Goal: Task Accomplishment & Management: Complete application form

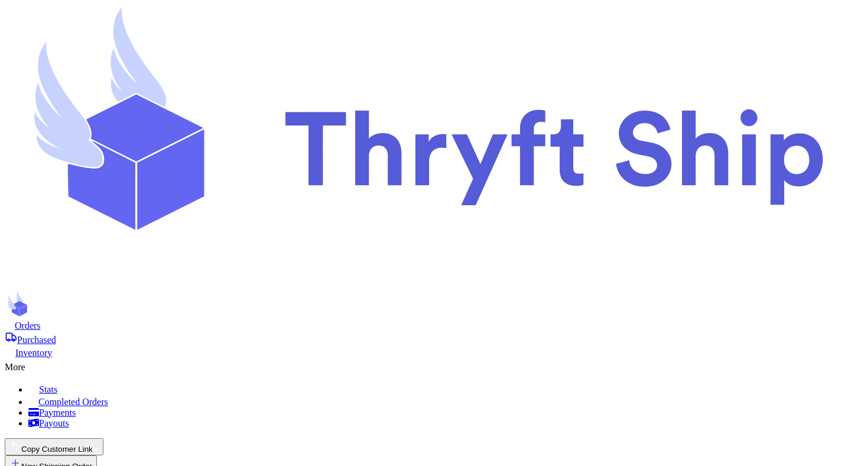
scroll to position [262, 0]
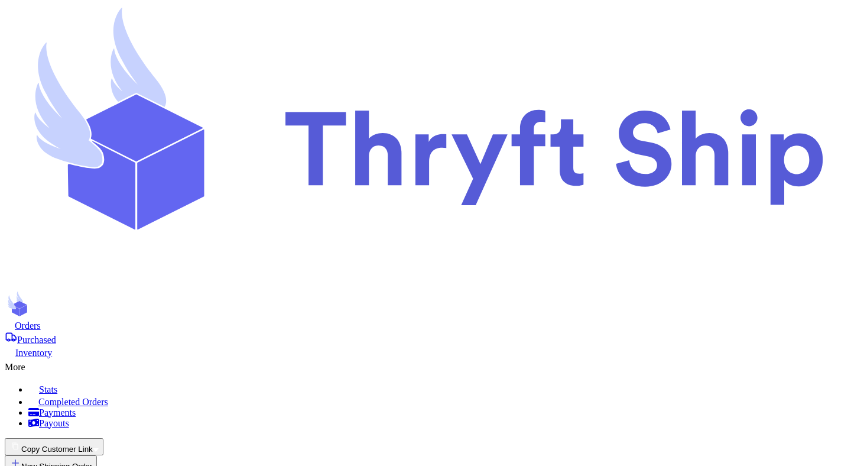
click at [41, 320] on span "Orders" at bounding box center [28, 325] width 26 height 10
type input "test"
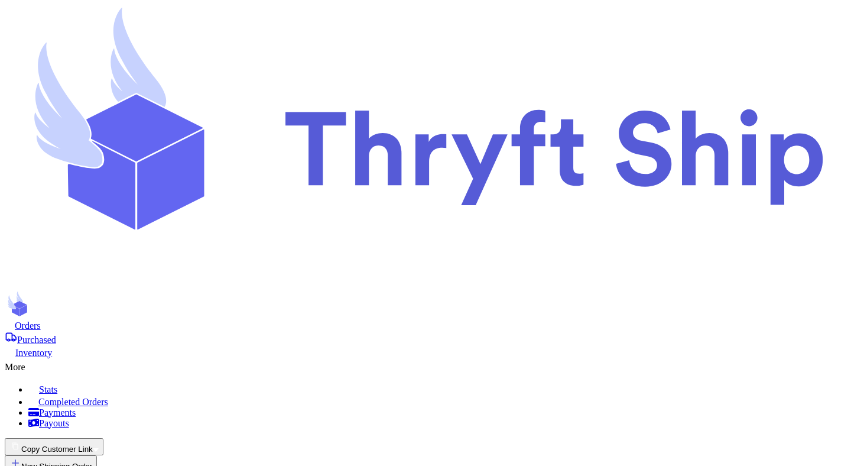
select select "unpaid"
type input "0"
type input "12"
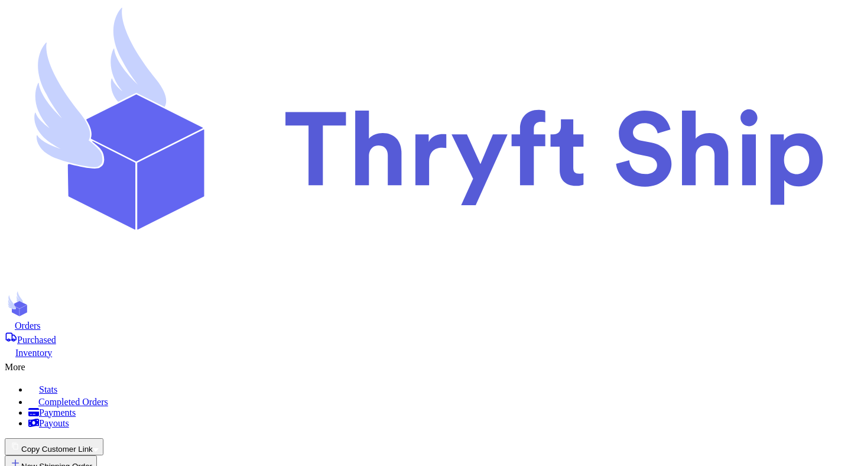
select select "unknown"
type input "1"
type input "8"
type input "0"
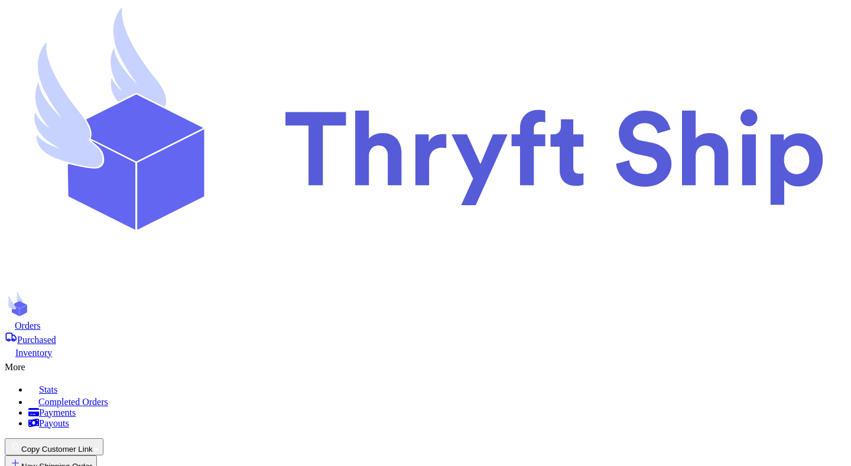
drag, startPoint x: 596, startPoint y: 120, endPoint x: 525, endPoint y: 120, distance: 71.5
copy h3 "Customer Info"
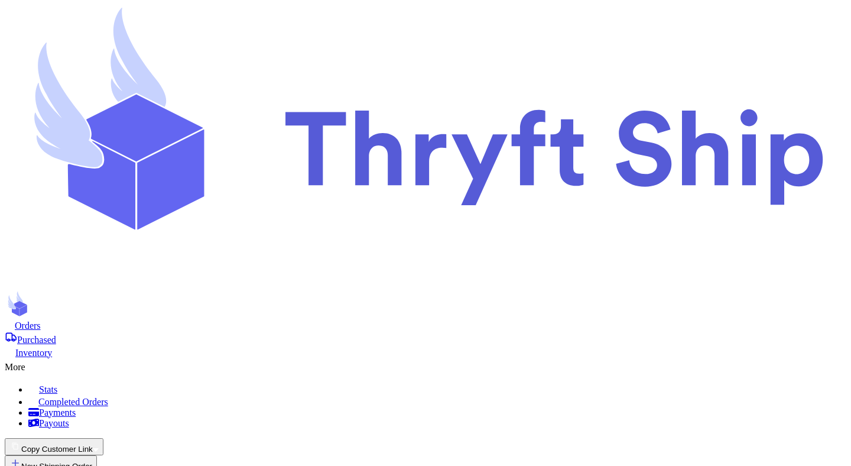
scroll to position [180, 0]
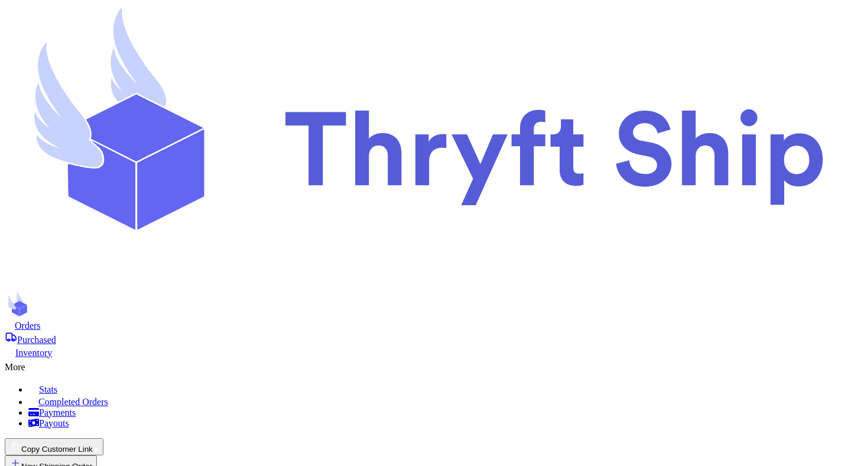
scroll to position [157, 0]
type input "Mutahhar"
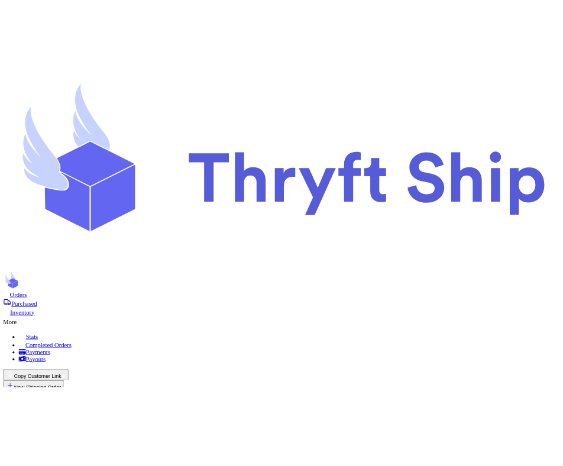
scroll to position [105, 0]
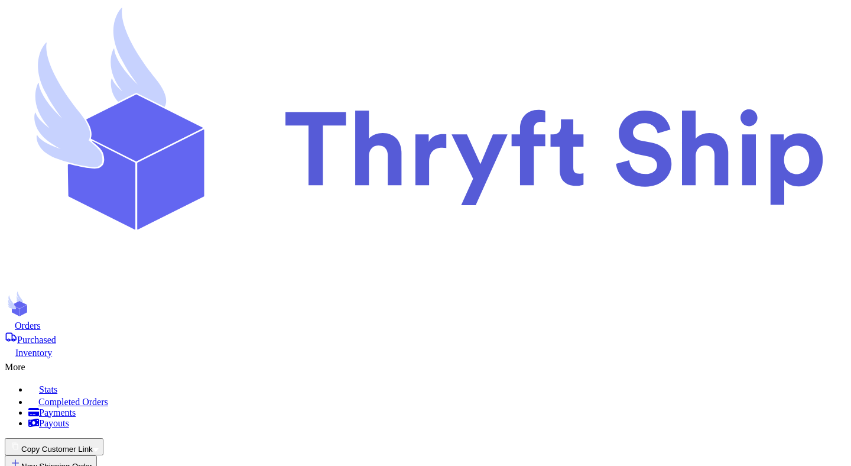
type input "test"
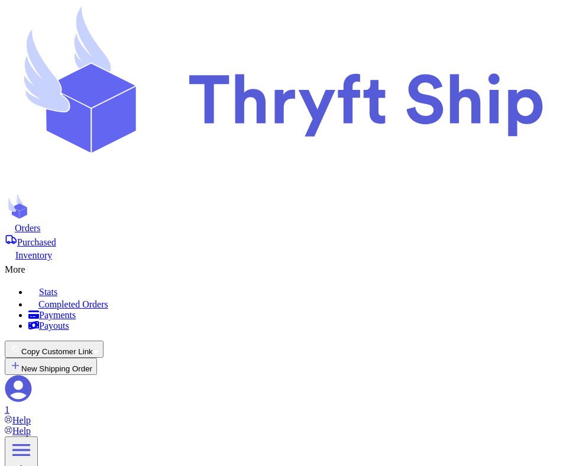
scroll to position [186, 0]
select select "unpaid"
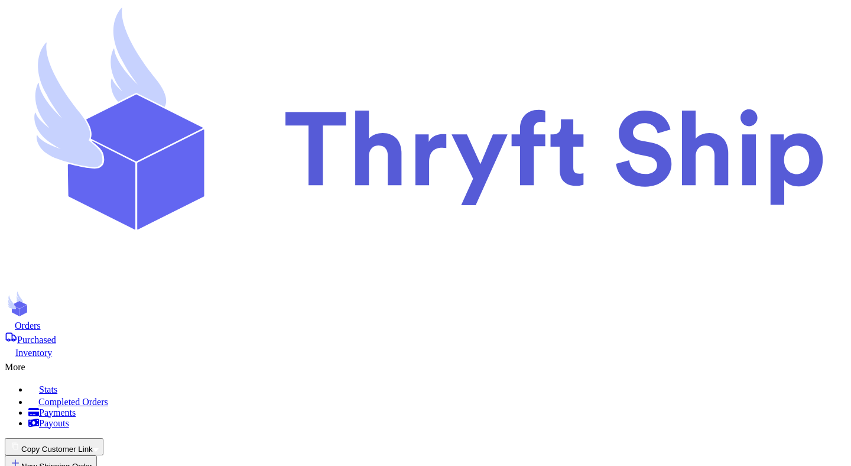
scroll to position [174, 0]
select select "unknown"
type input "1"
type input "8"
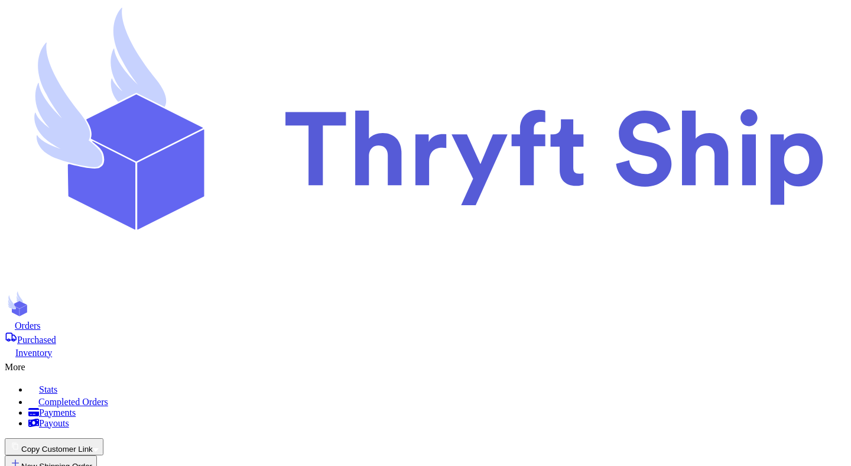
type input "0"
type input "test"
select select "GU"
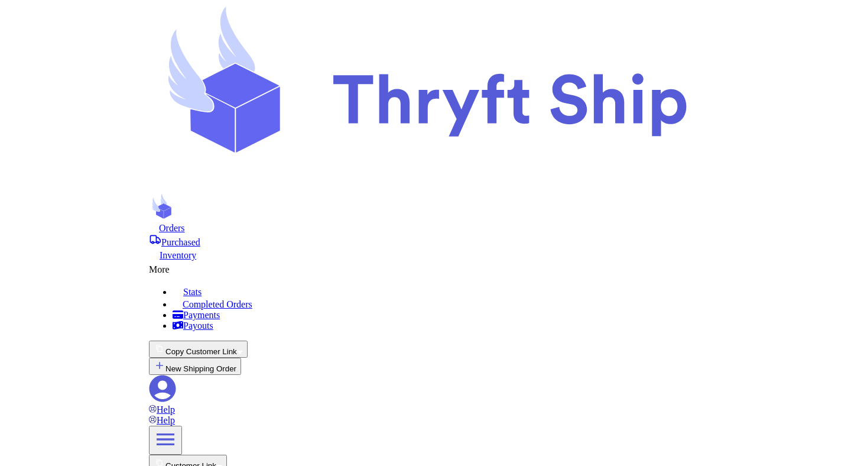
scroll to position [1460, 0]
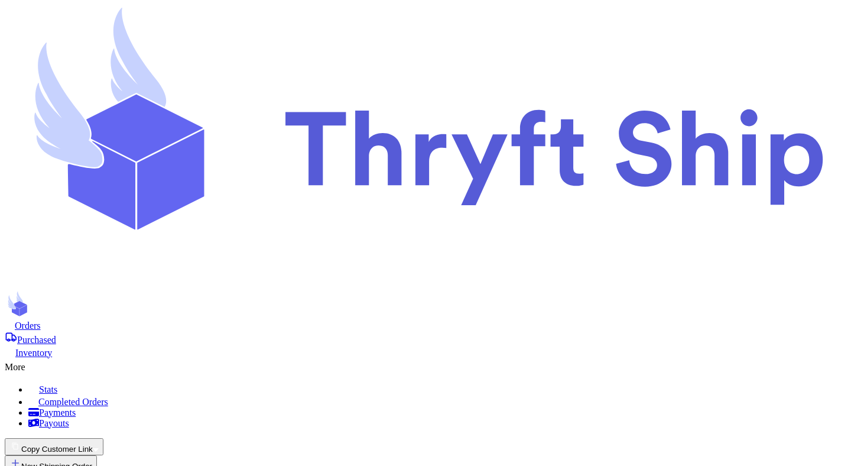
select select
select select "unpaid"
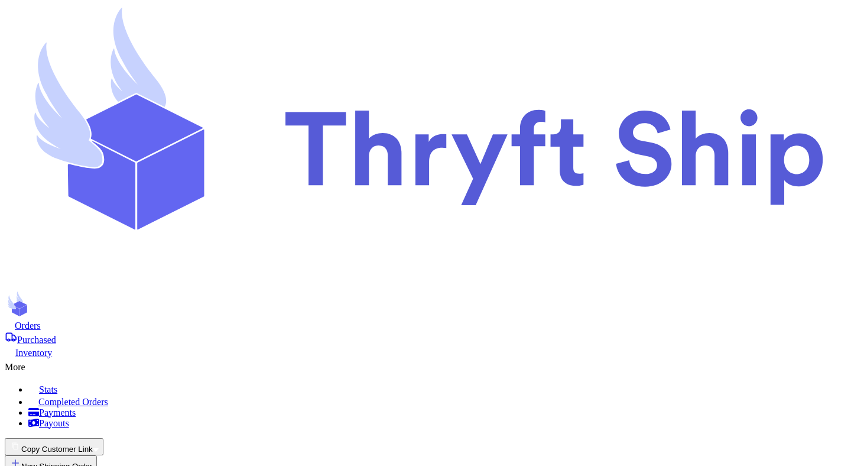
scroll to position [102, 0]
select select "unknown"
type input "1"
type input "8"
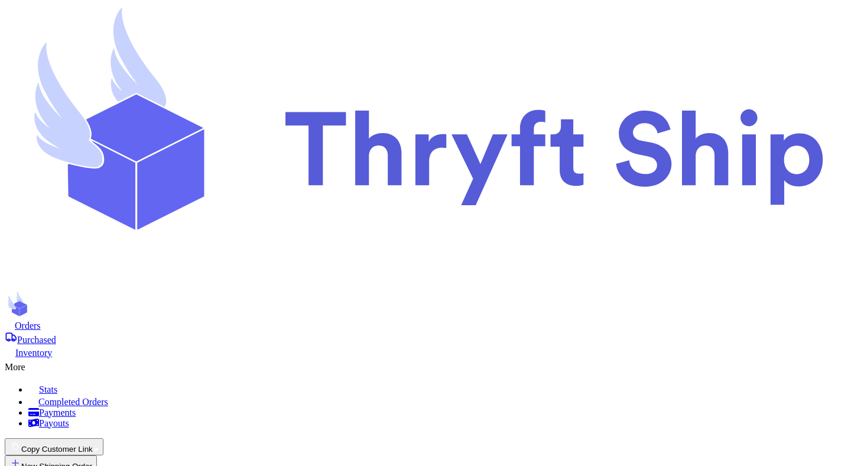
type input "0"
select select "GU"
type input "mutahhar.ahmad+2@thryftship.com"
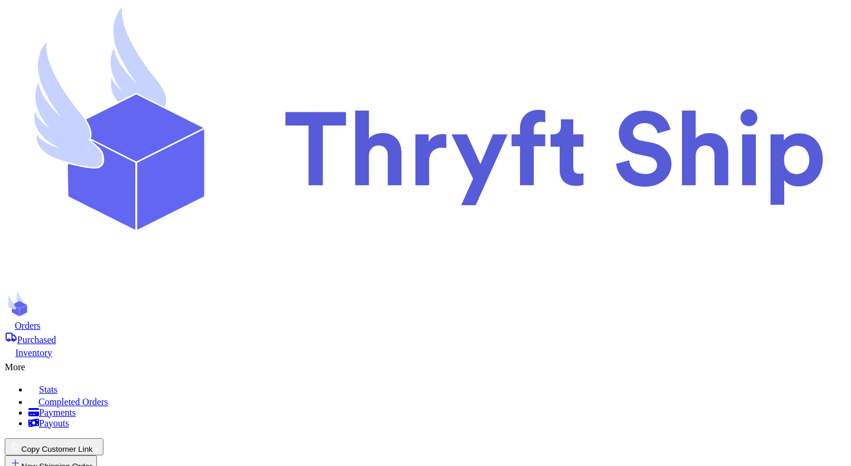
type input "item 1"
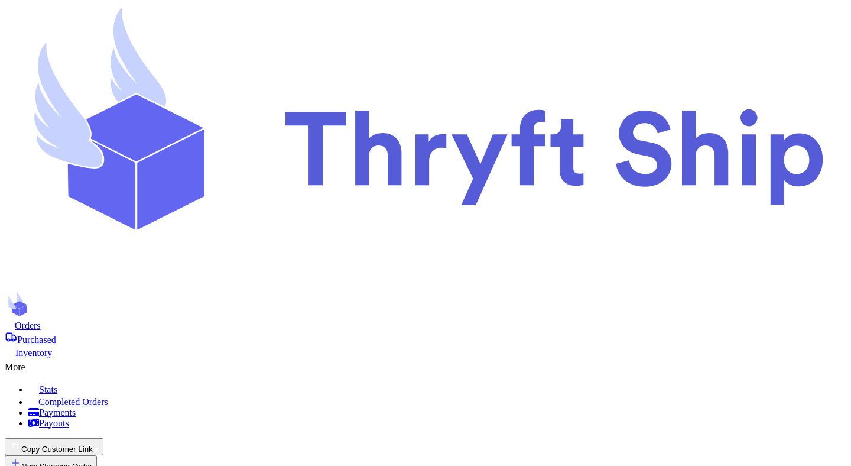
scroll to position [623, 0]
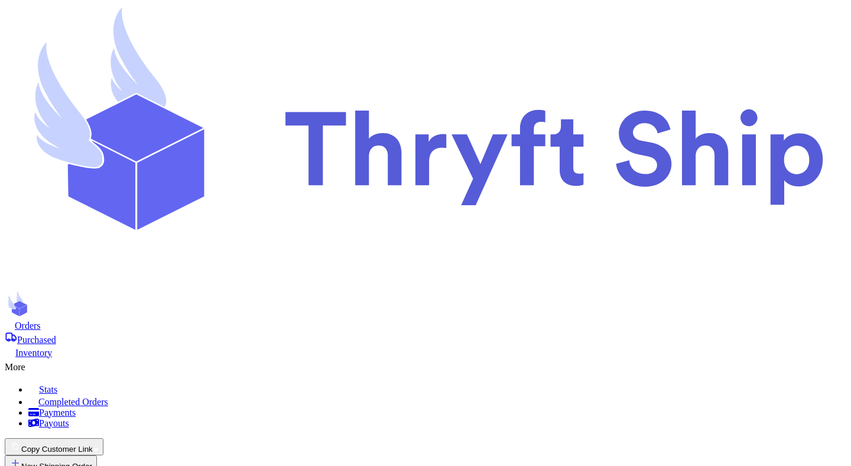
type input "1"
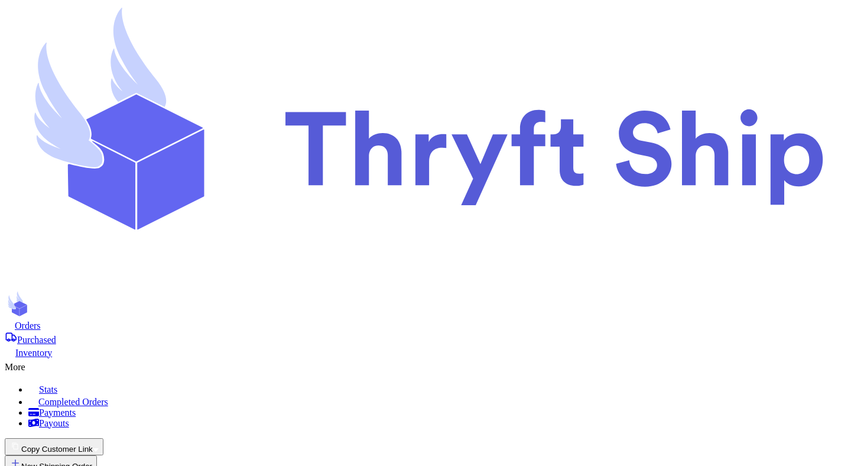
type input "1234"
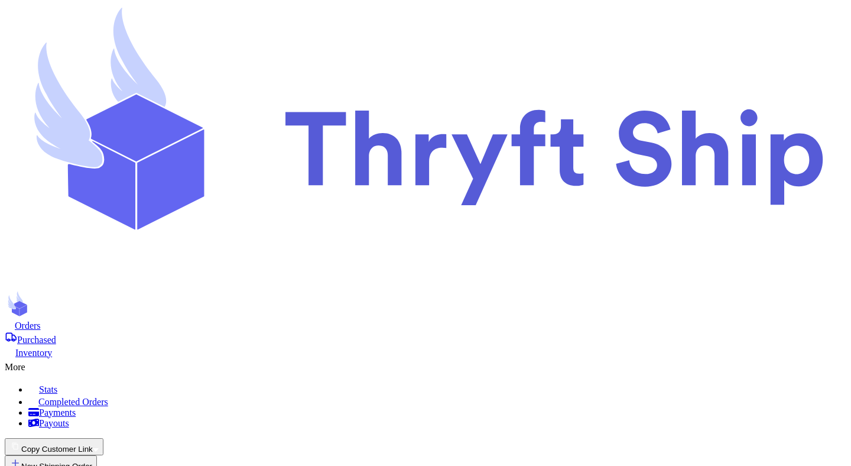
scroll to position [1451, 0]
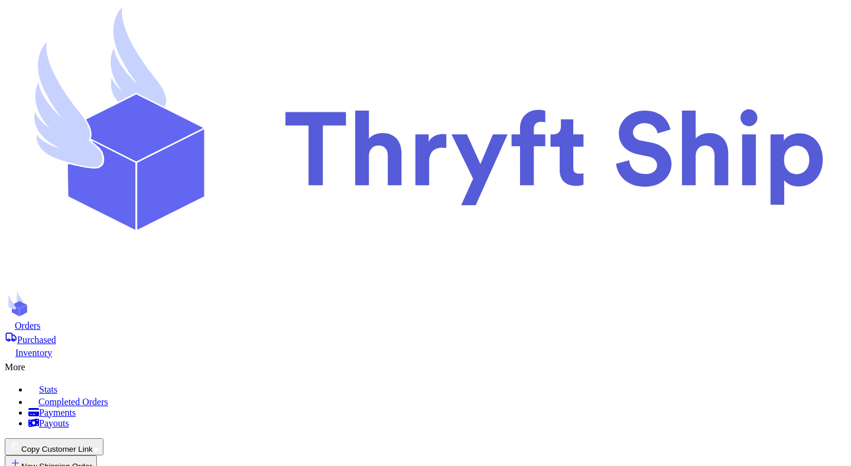
type input "test"
select select "unpaid"
type input "0"
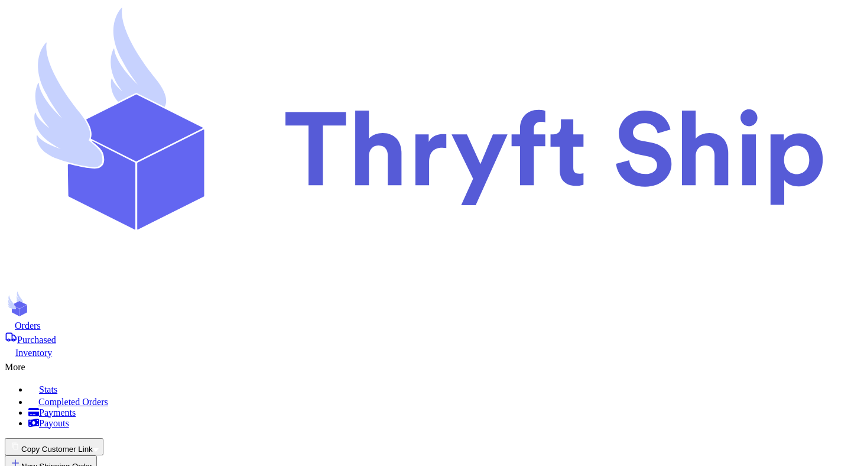
type input "12"
type input "item 1"
select select "unknown"
type input "1"
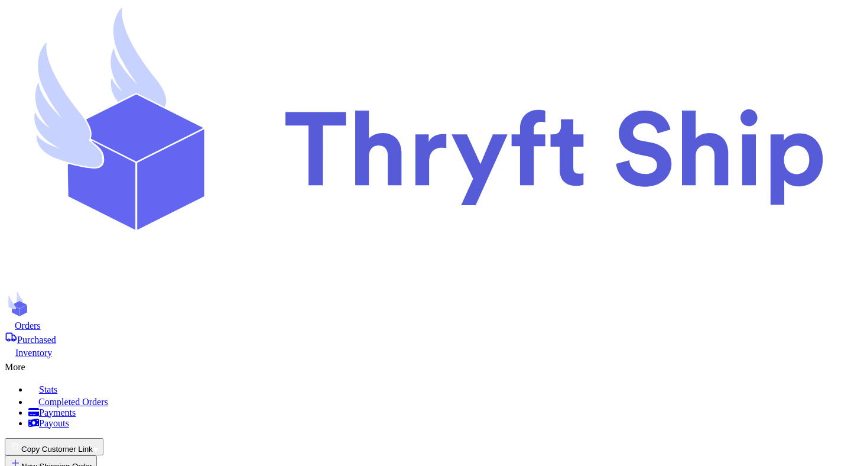
type input "8"
type input "0"
select select "GU"
type input "test"
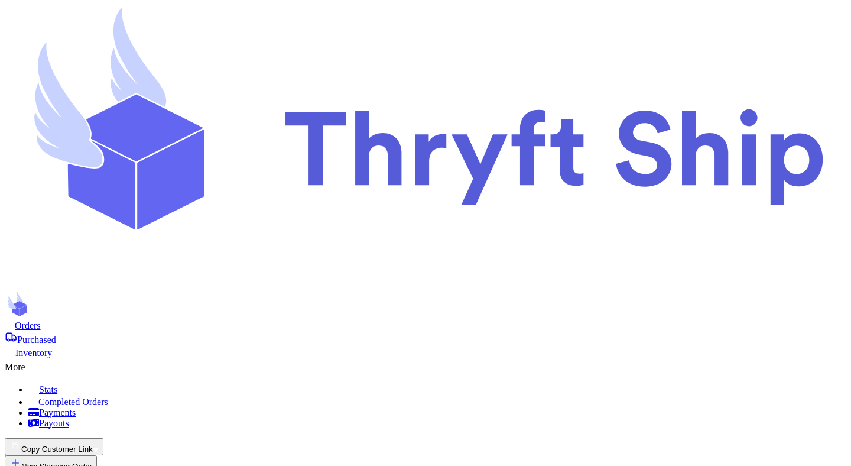
select select "unpaid"
type input "0"
type input "12"
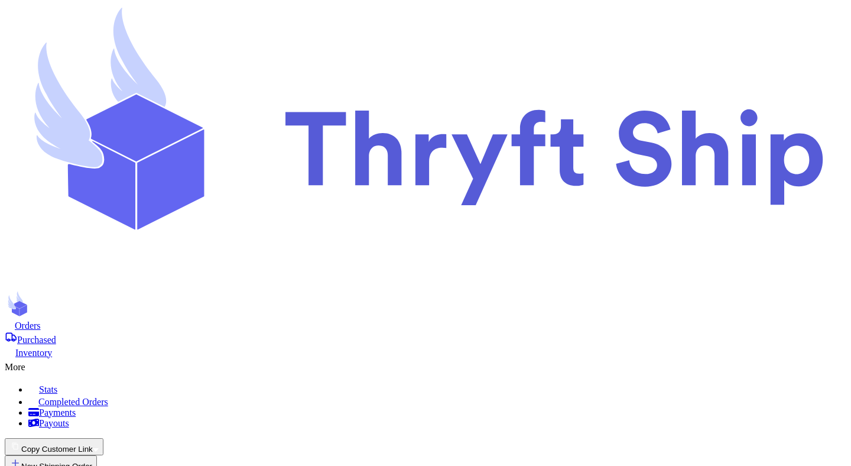
scroll to position [665, 0]
select select "GU"
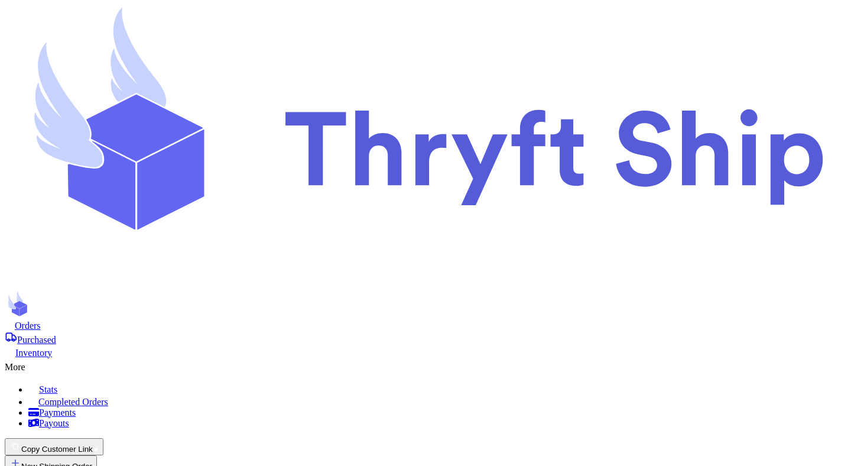
type input "12345"
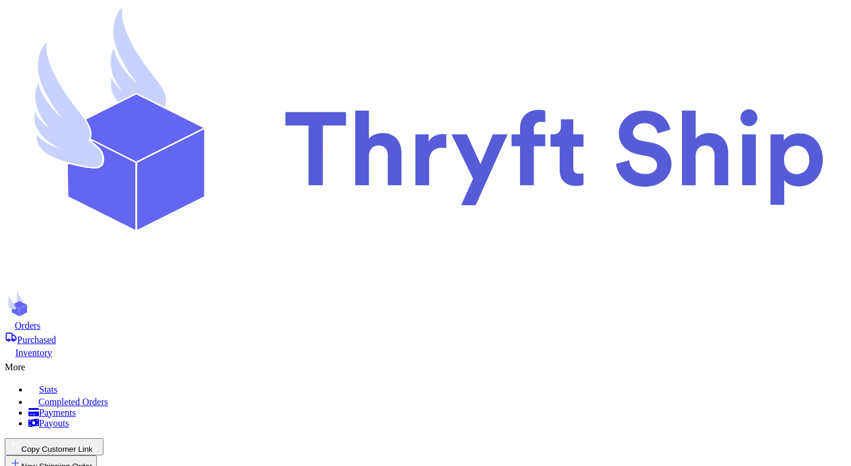
type input "test"
select select "unpaid"
type input "0"
type input "12"
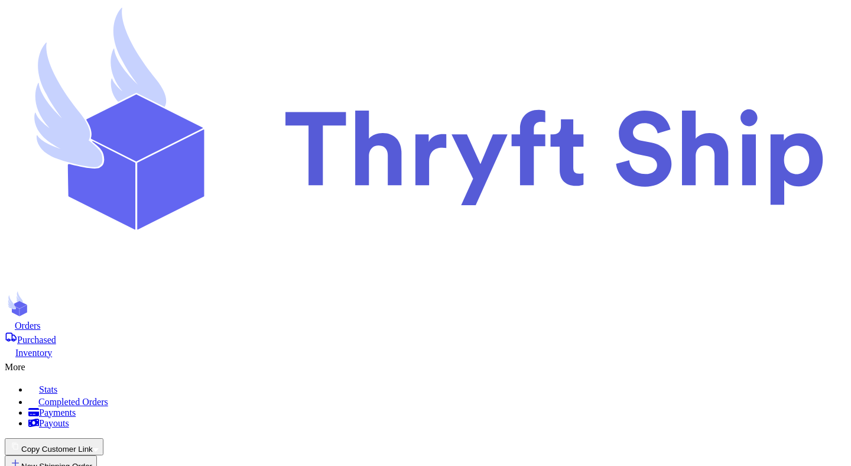
scroll to position [194, 0]
type input "item 1"
select select "unknown"
type input "1"
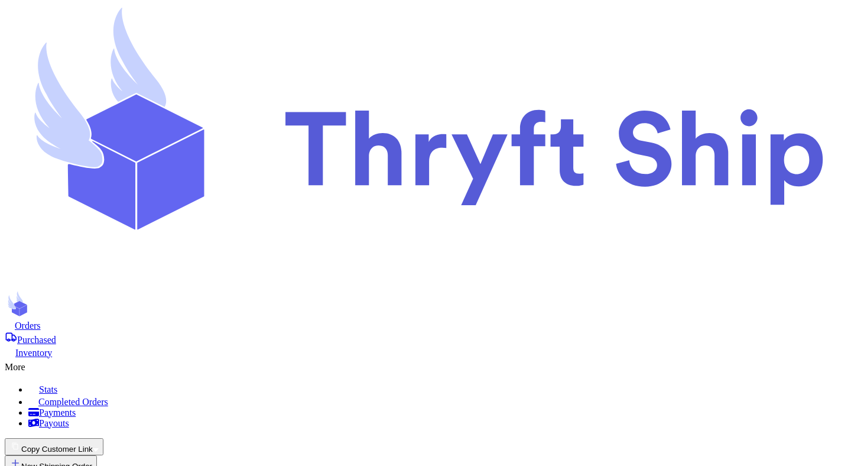
type input "8"
select select "GU"
type input "0"
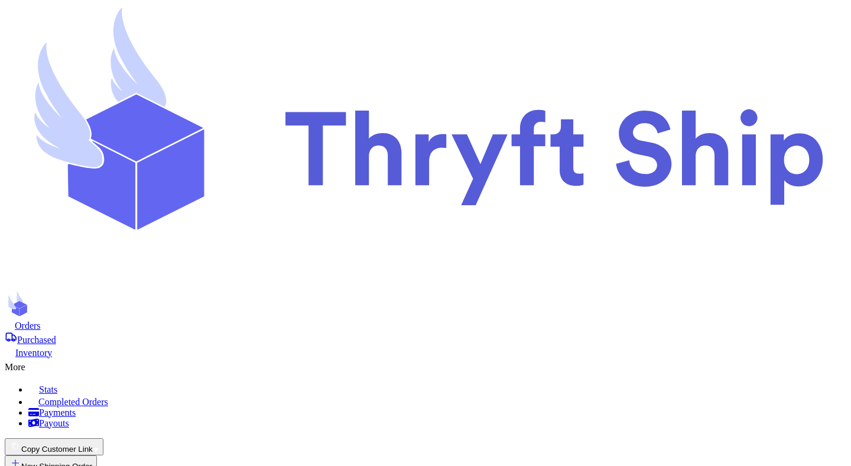
type input "test"
select select "unpaid"
type input "0"
type input "12"
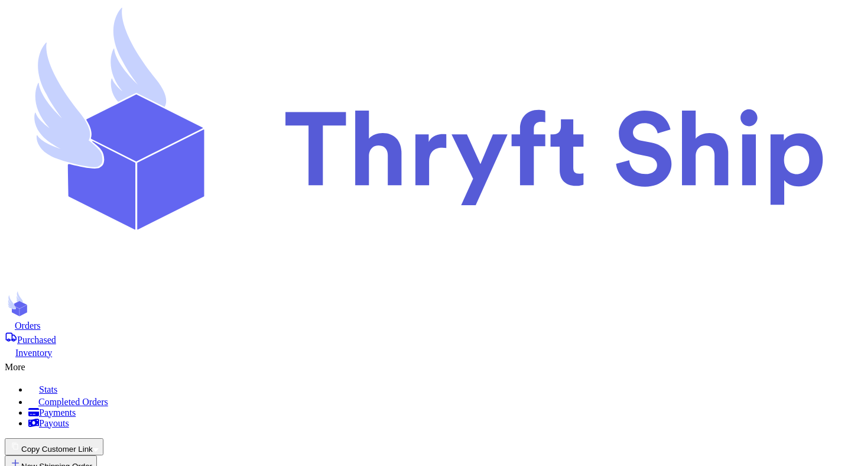
scroll to position [221, 0]
select select "GU"
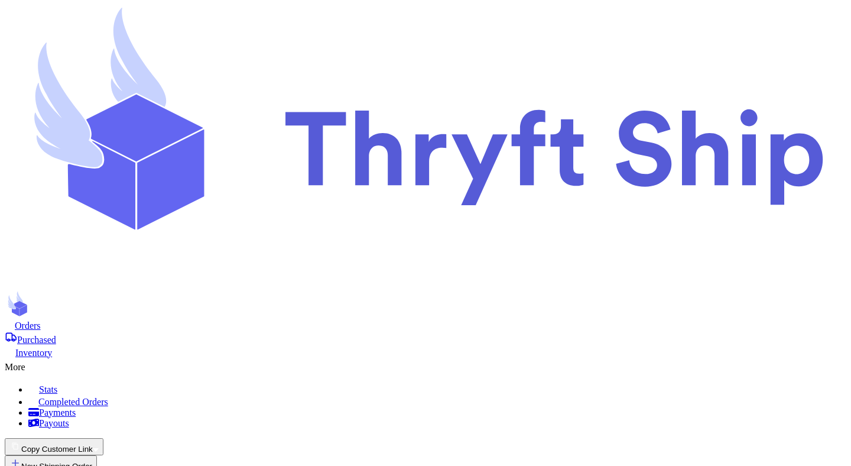
type input "test"
type input "54213"
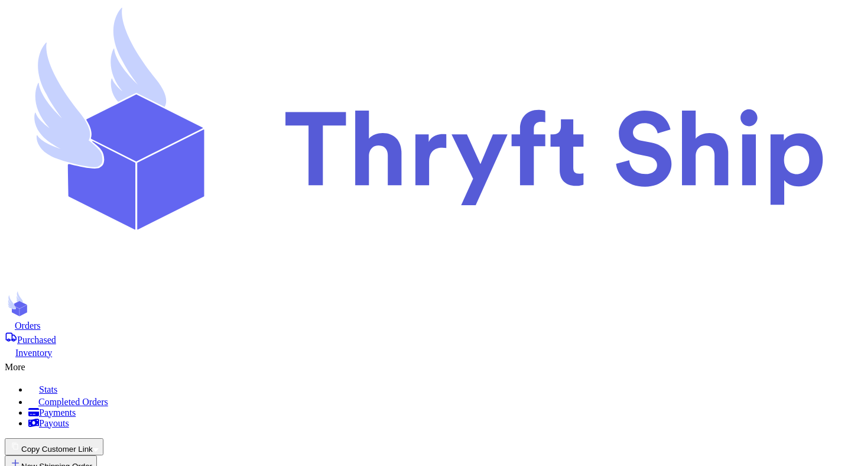
type input "test"
select select "unpaid"
type input "0"
type input "12"
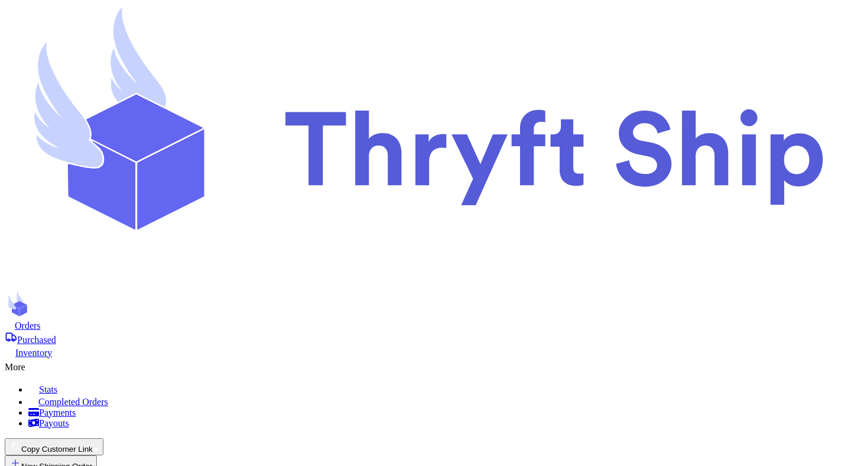
scroll to position [239, 0]
type input "test"
type input "test 1"
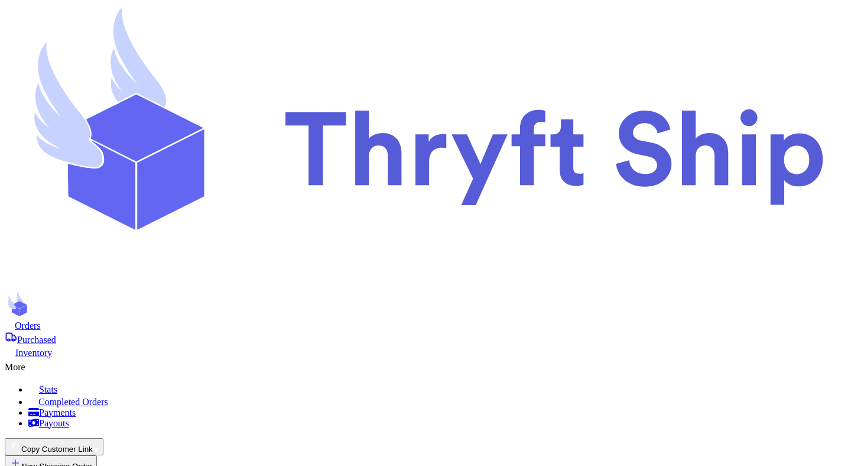
type input "item 12"
select select "unknown"
type input "1"
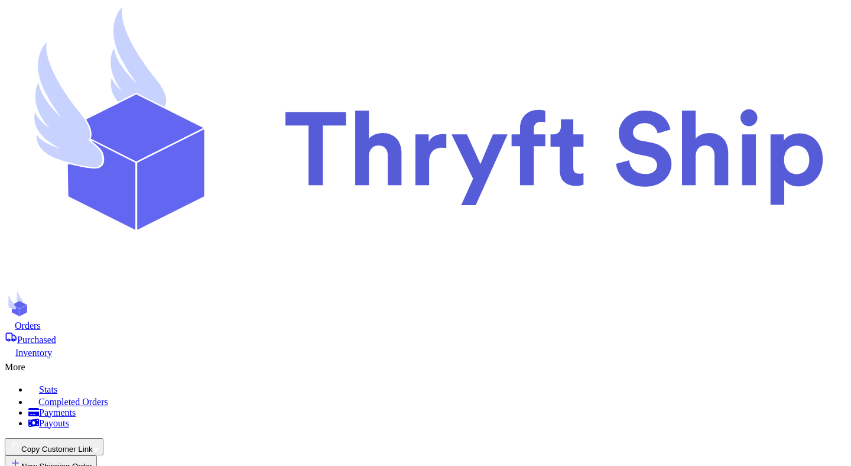
type input "8"
type input "0"
select select "GU"
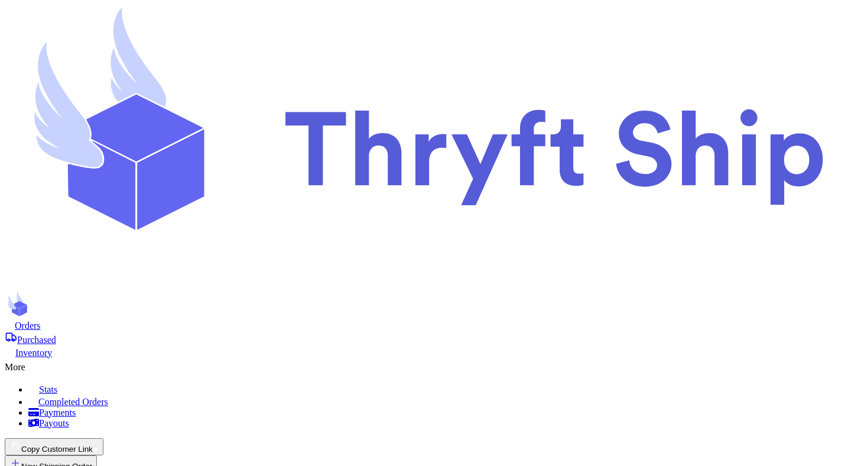
select select "GU"
type input "54215"
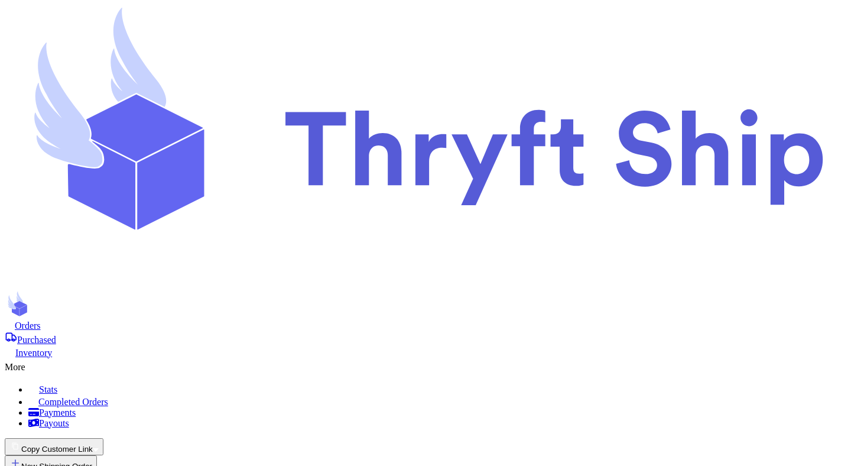
type input "test 1"
select select "unpaid"
type input "0"
type input "12"
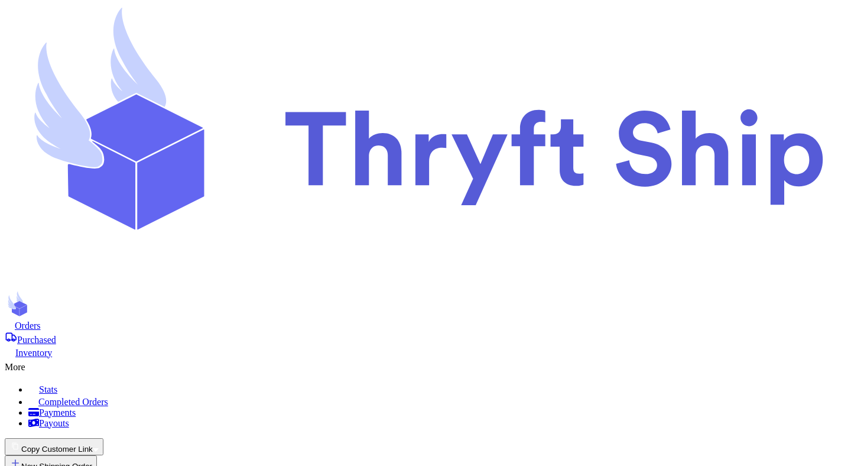
scroll to position [238, 0]
type input "test"
type input "test 2"
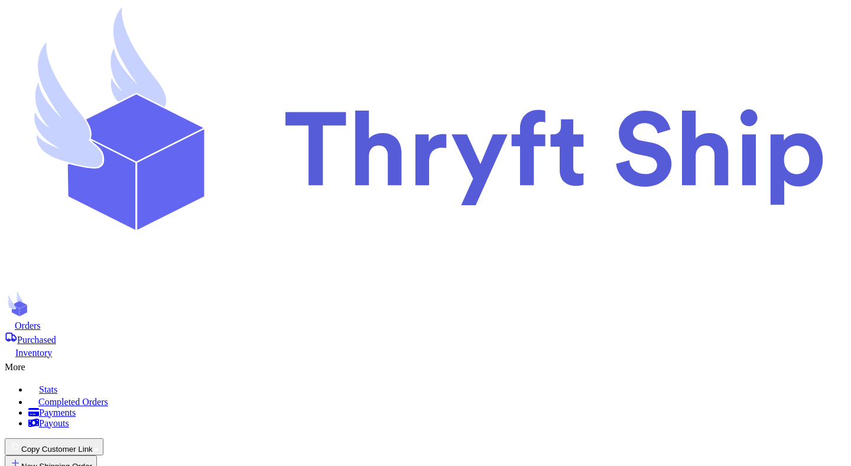
type input "item 12"
select select "unknown"
type input "1"
type input "8"
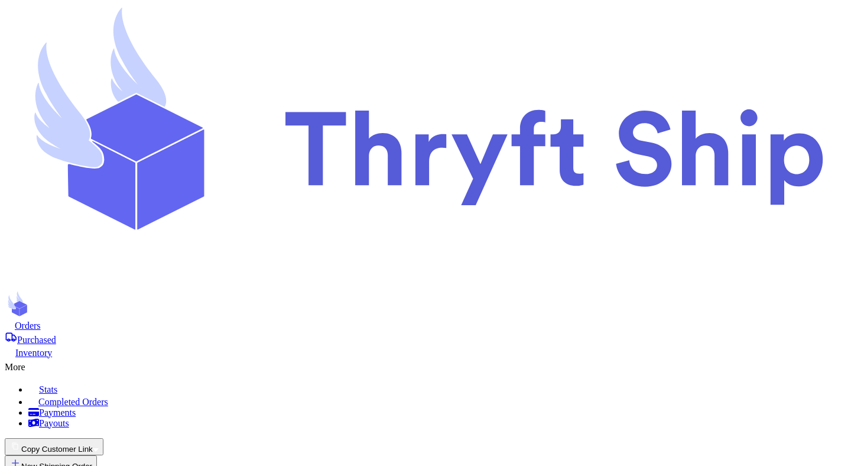
type input "0"
select select "GU"
type input "test 2"
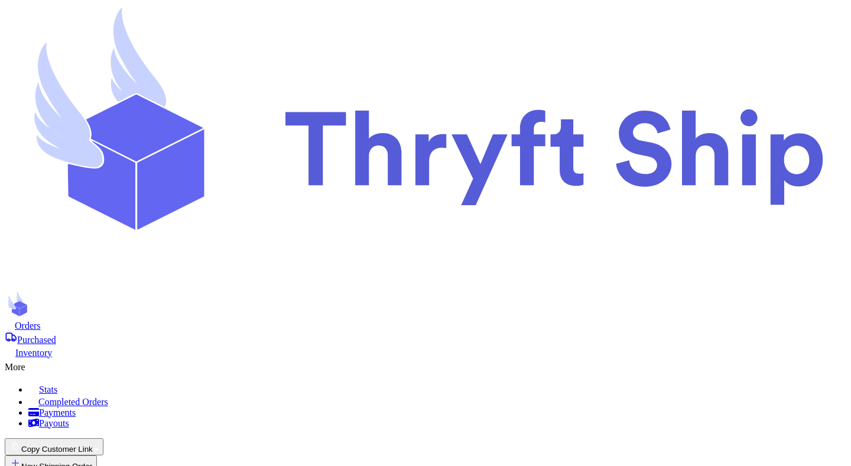
select select "unpaid"
type input "0"
type input "12"
type input "item 12"
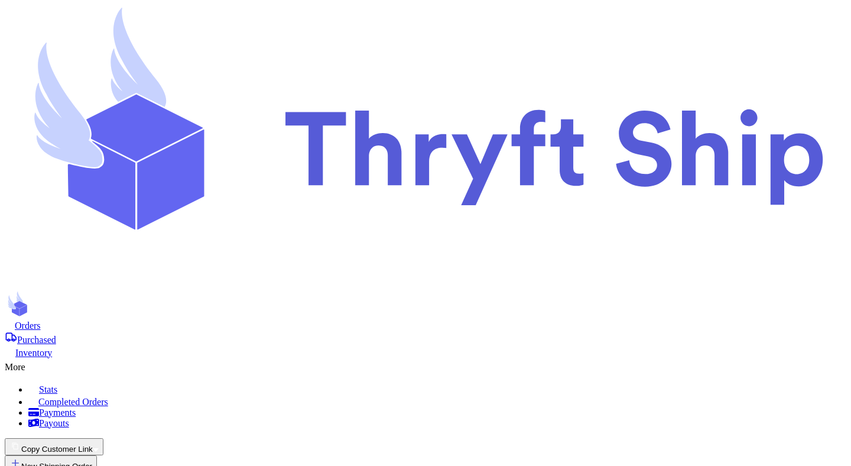
select select "unknown"
type input "1"
type input "8"
type input "0"
select select "GU"
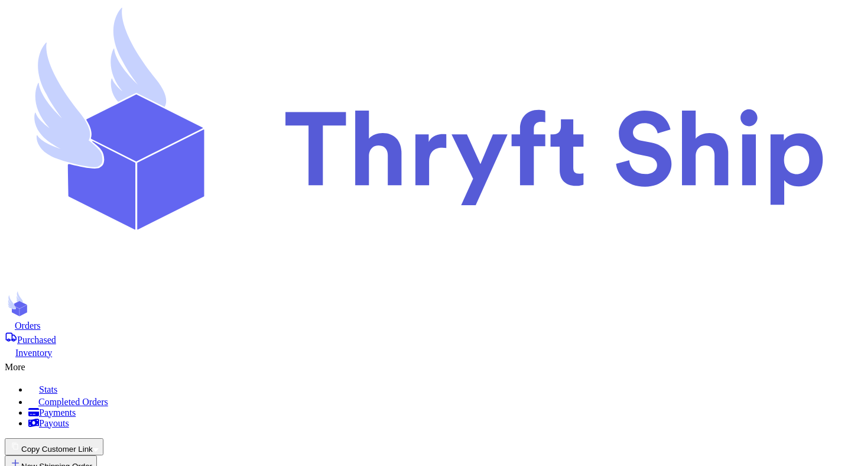
scroll to position [380, 0]
type input "item 123"
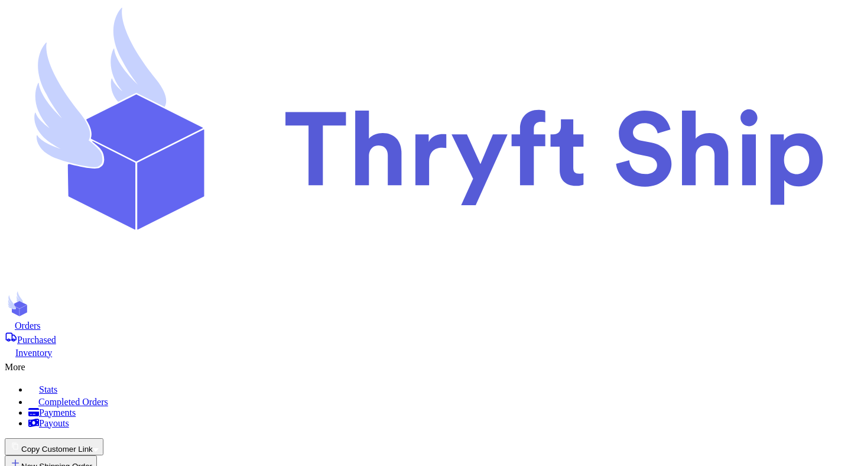
type input "54211"
type input "test 2"
select select "unpaid"
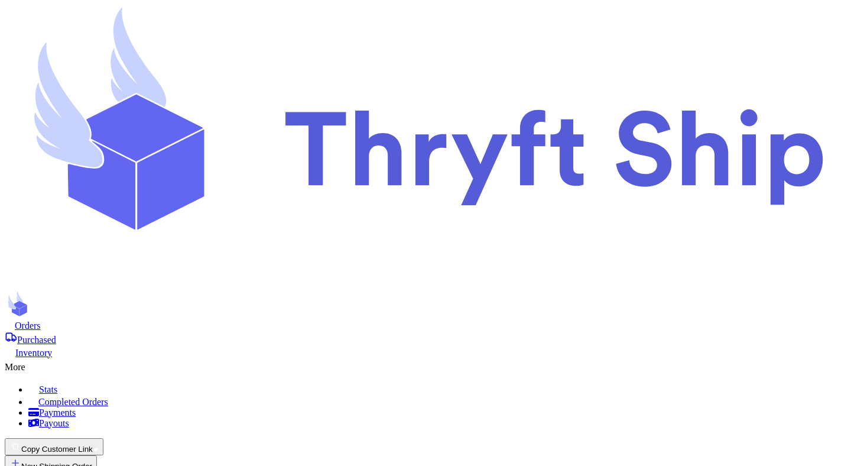
type input "0"
type input "12"
type input "item 123"
select select "unknown"
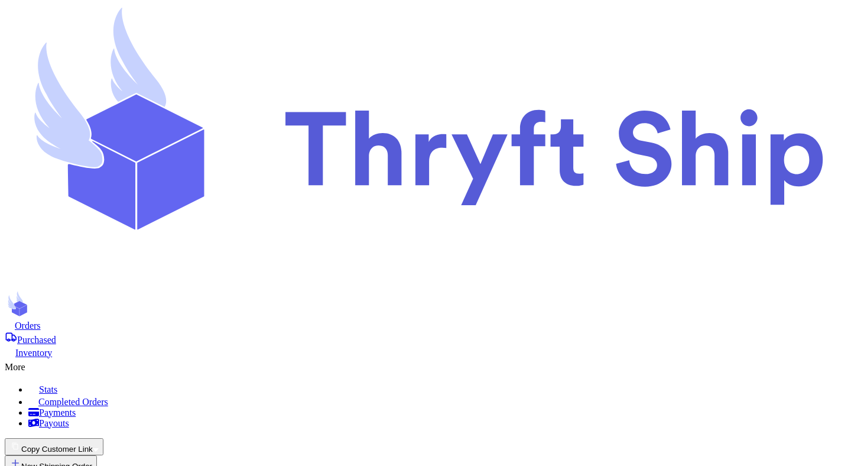
type input "1"
type input "8"
type input "0"
select select "GU"
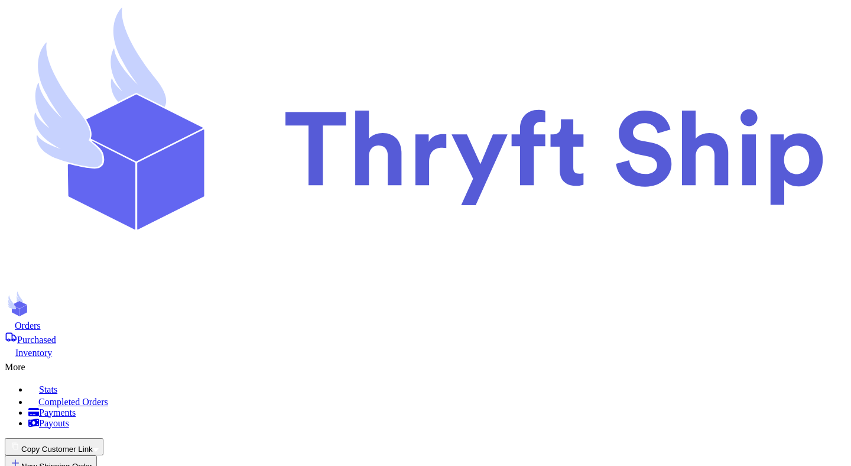
type input "item 1234"
type input "54219"
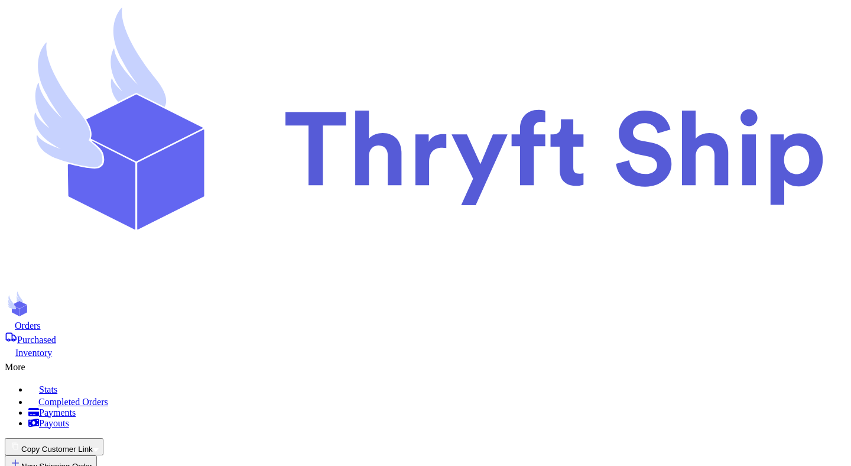
type input "test"
select select "unpaid"
type input "0"
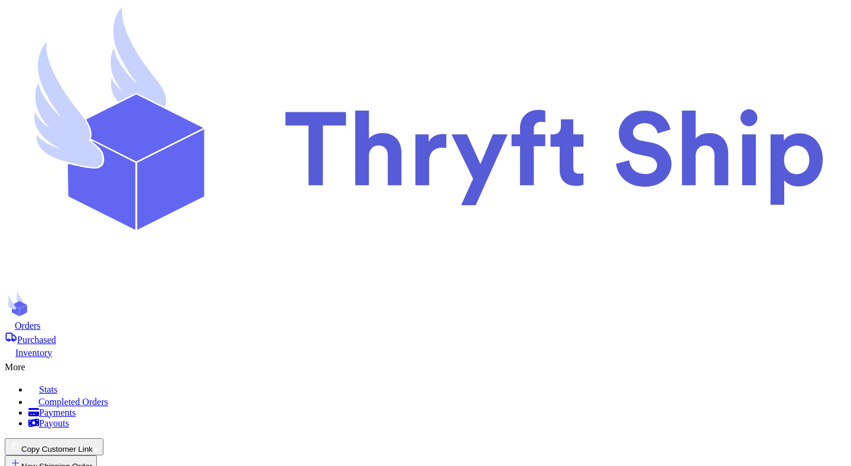
type input "12"
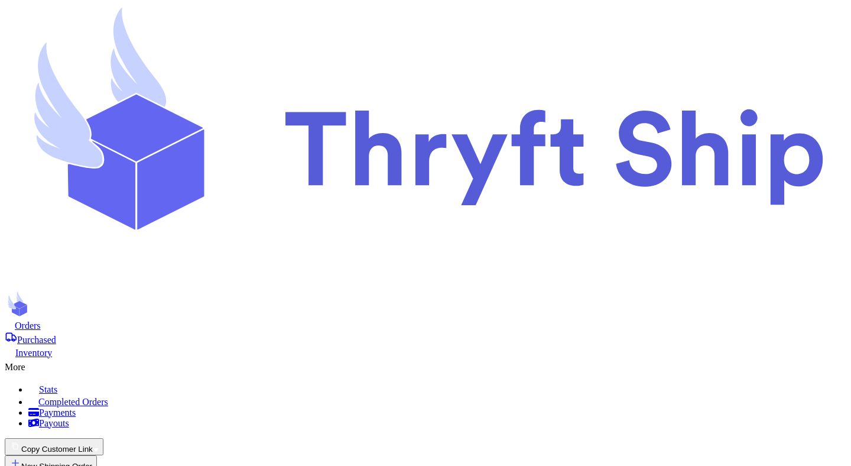
type input "8411"
type input "84115"
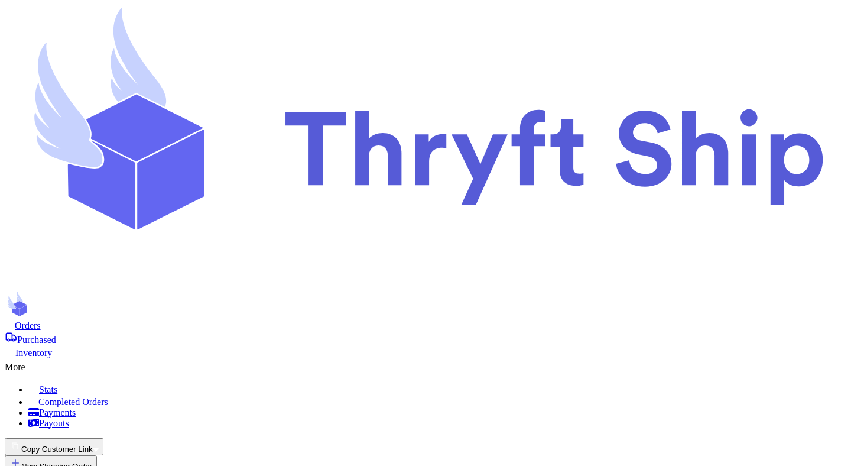
type input "1"
type input "10"
